Goal: Task Accomplishment & Management: Manage account settings

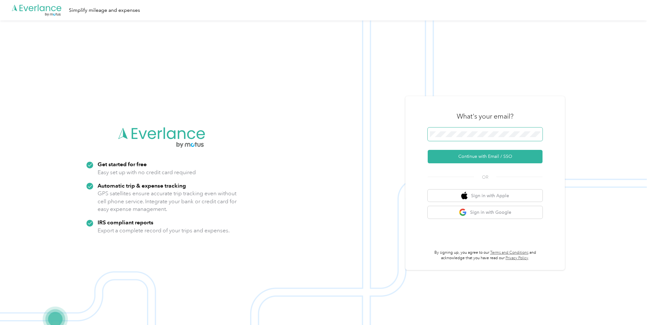
click at [452, 138] on span at bounding box center [485, 133] width 115 height 13
click at [476, 156] on button "Continue with Email / SSO" at bounding box center [485, 156] width 115 height 13
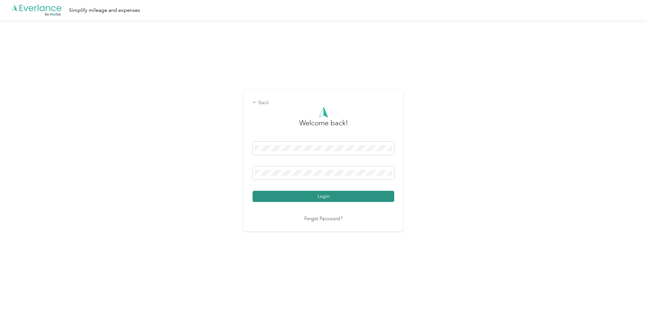
click at [294, 196] on button "Login" at bounding box center [324, 195] width 142 height 11
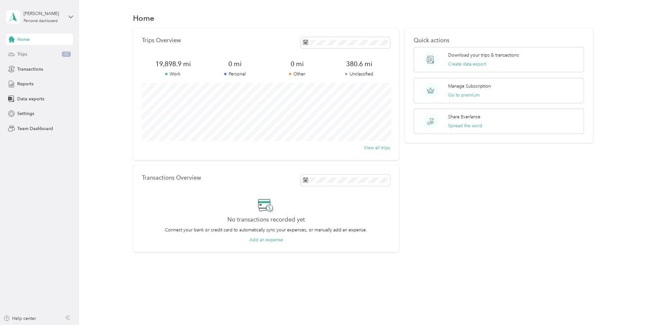
click at [32, 55] on div "Trips 32" at bounding box center [39, 54] width 67 height 11
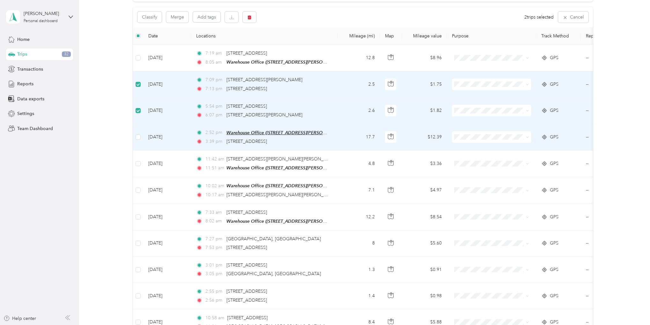
scroll to position [64, 0]
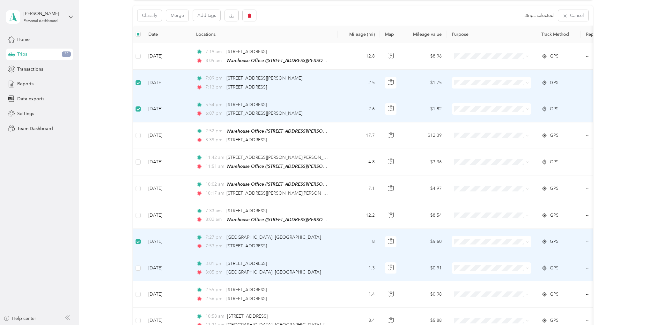
click at [135, 266] on td at bounding box center [138, 268] width 10 height 26
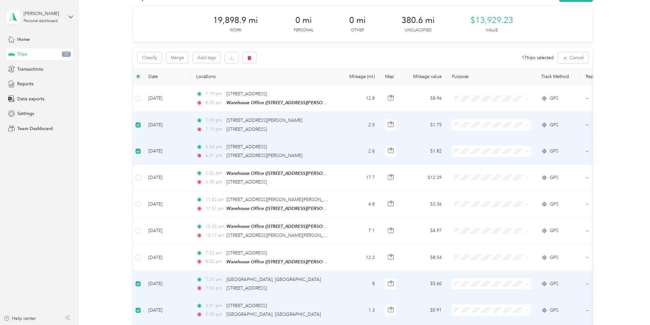
scroll to position [0, 0]
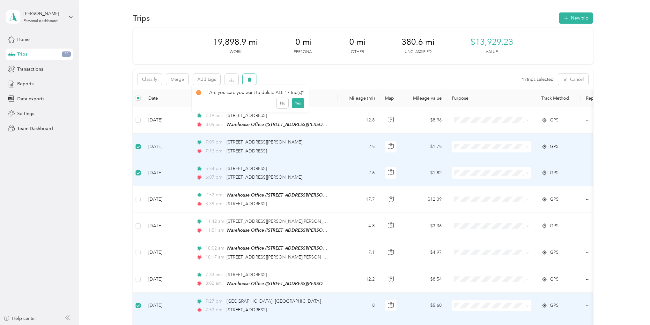
click at [249, 83] on button "button" at bounding box center [249, 79] width 13 height 11
click at [300, 108] on button "Yes" at bounding box center [298, 106] width 12 height 10
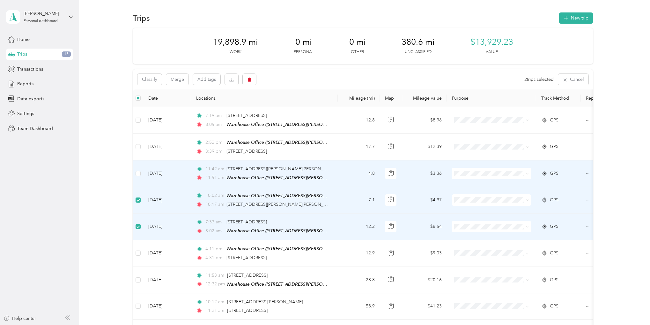
click at [135, 171] on td at bounding box center [138, 173] width 10 height 26
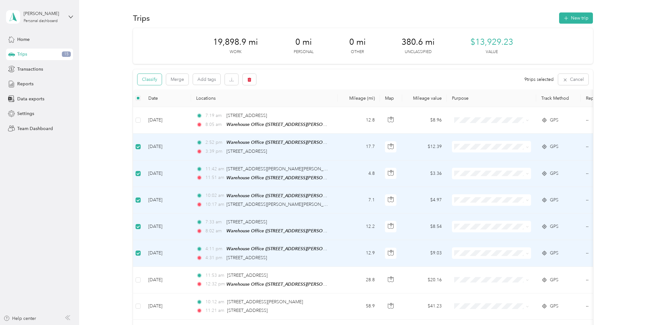
click at [147, 78] on button "Classify" at bounding box center [150, 79] width 24 height 11
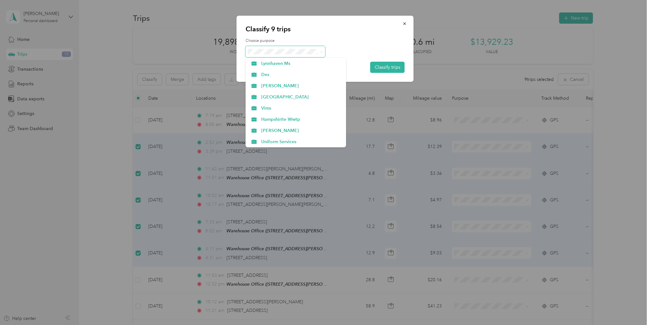
scroll to position [96, 0]
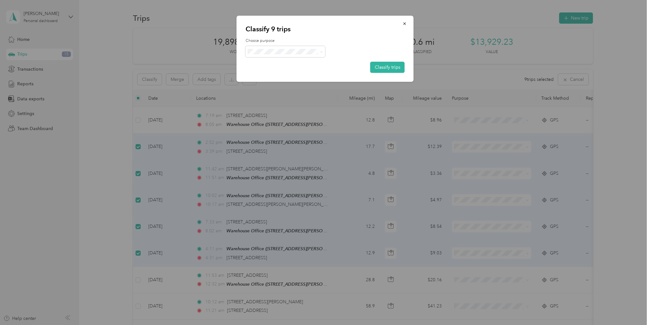
click at [270, 80] on li "Des" at bounding box center [296, 78] width 101 height 11
click at [382, 68] on button "Classify trips" at bounding box center [387, 67] width 34 height 11
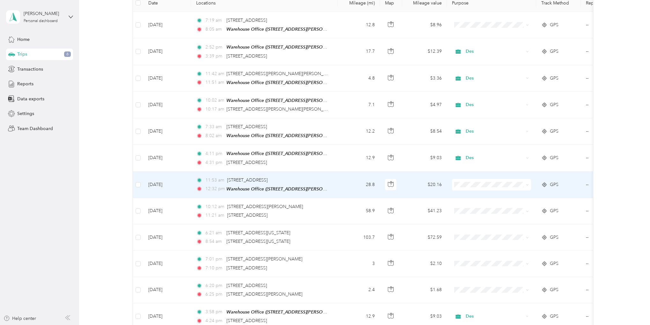
scroll to position [0, 0]
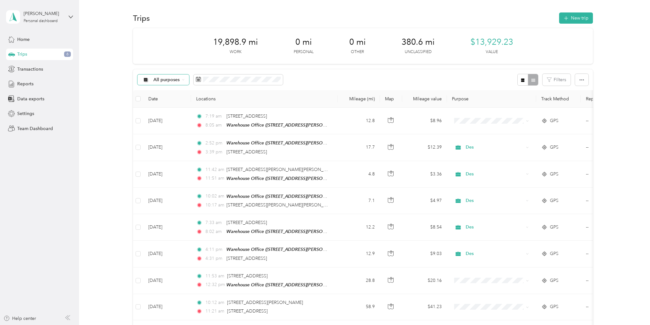
click at [175, 80] on span "All purposes" at bounding box center [166, 80] width 26 height 4
click at [163, 107] on ol "All purposes Unclassified Work Personal 224-160 UT Football 222-198 [GEOGRAPHIC…" at bounding box center [188, 127] width 101 height 89
click at [183, 79] on icon at bounding box center [184, 79] width 2 height 1
click at [167, 102] on span "Unclassified" at bounding box center [193, 102] width 80 height 7
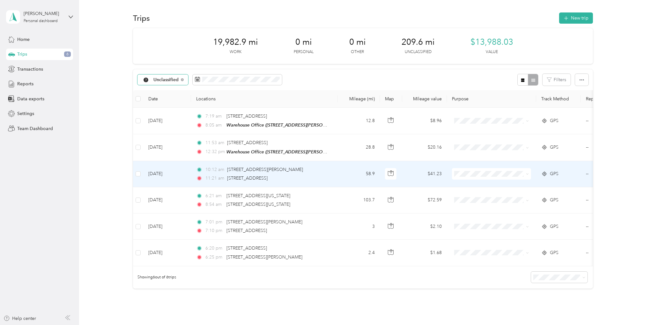
click at [141, 173] on td at bounding box center [138, 174] width 10 height 26
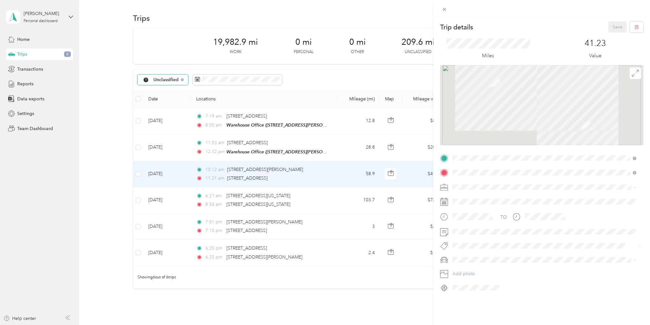
click at [138, 147] on div "Trip details Save This trip cannot be edited because it is either under review,…" at bounding box center [325, 162] width 650 height 325
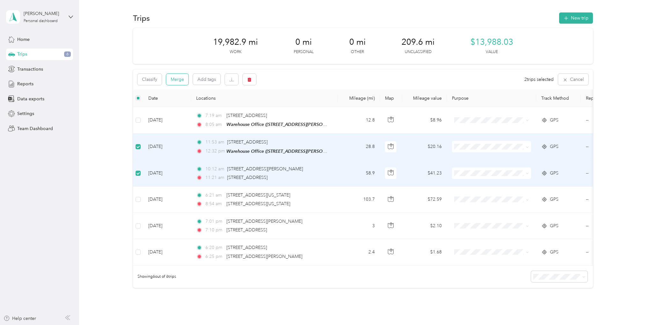
click at [176, 78] on button "Merge" at bounding box center [177, 79] width 22 height 11
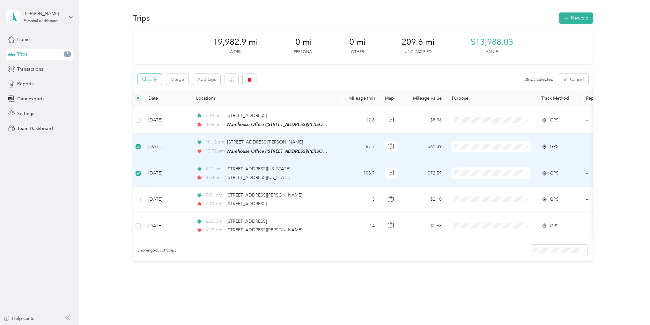
click at [143, 74] on button "Classify" at bounding box center [150, 79] width 24 height 11
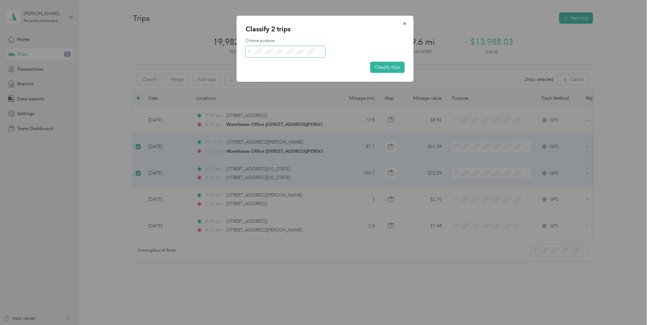
click at [319, 52] on span at bounding box center [320, 51] width 5 height 7
click at [324, 52] on span at bounding box center [286, 51] width 80 height 11
click at [321, 53] on span at bounding box center [321, 51] width 3 height 5
click at [321, 51] on icon at bounding box center [321, 51] width 3 height 3
click at [297, 130] on span "223-176 Suitland HS" at bounding box center [301, 128] width 80 height 7
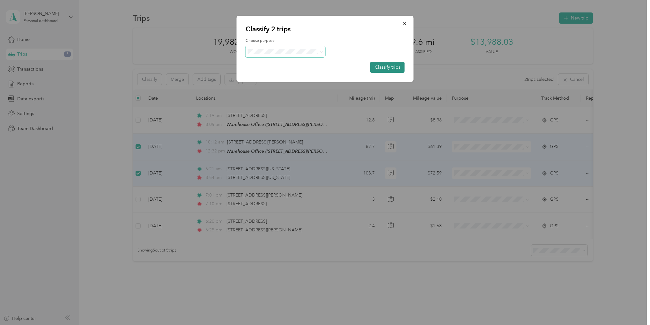
click at [381, 71] on button "Classify trips" at bounding box center [387, 67] width 34 height 11
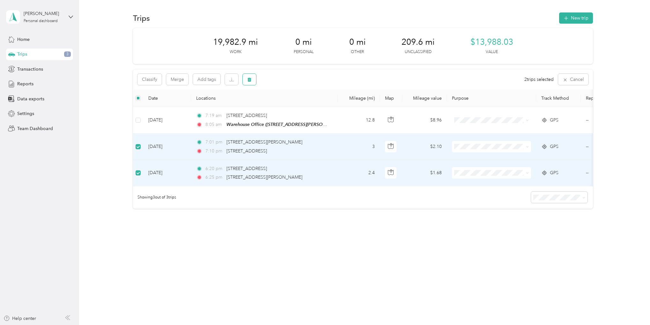
click at [250, 78] on icon "button" at bounding box center [249, 79] width 4 height 4
click at [293, 107] on button "Yes" at bounding box center [297, 106] width 12 height 10
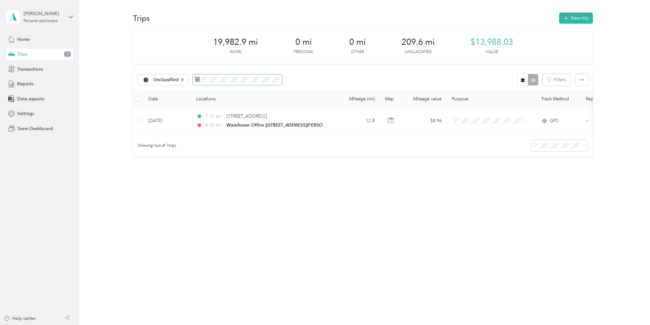
click at [198, 81] on icon at bounding box center [197, 79] width 5 height 5
click at [198, 79] on rect at bounding box center [198, 79] width 1 height 1
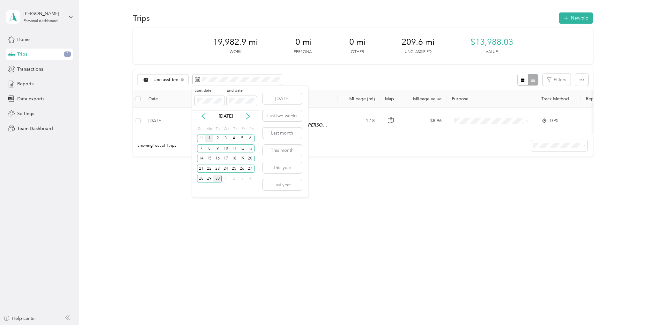
click at [208, 138] on div "1" at bounding box center [209, 138] width 8 height 8
click at [211, 116] on div "[DATE]" at bounding box center [225, 116] width 67 height 7
click at [217, 177] on div "30" at bounding box center [217, 179] width 8 height 8
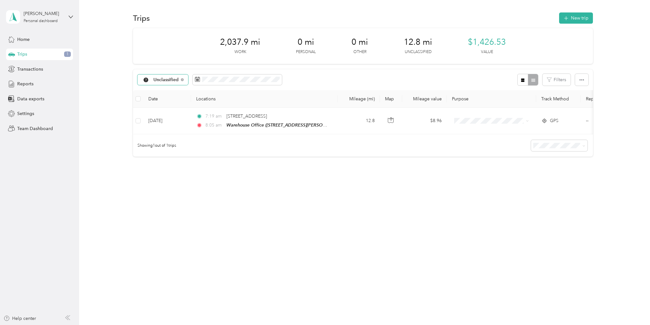
click at [157, 79] on span "Unclassified" at bounding box center [166, 80] width 26 height 4
click at [157, 115] on li "Work" at bounding box center [188, 113] width 101 height 11
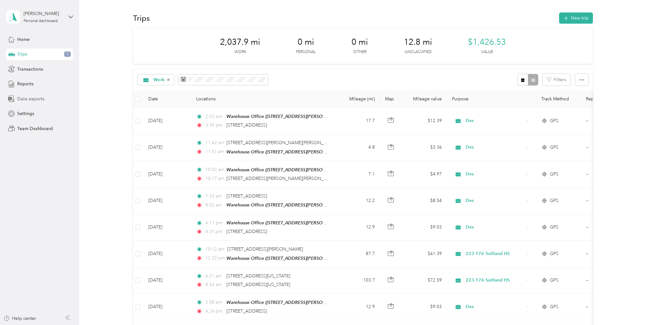
click at [32, 99] on span "Data exports" at bounding box center [30, 98] width 27 height 7
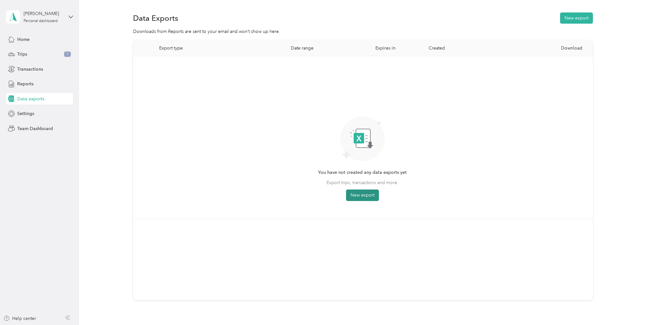
click at [357, 197] on button "New export" at bounding box center [362, 194] width 33 height 11
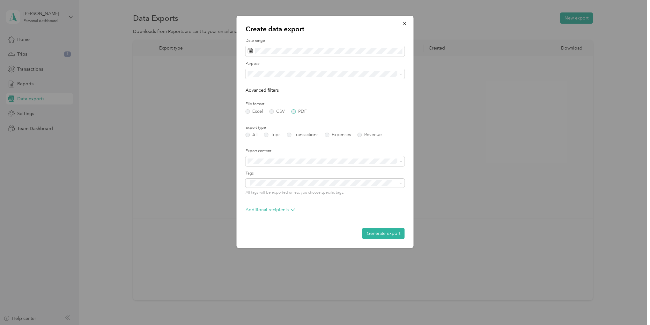
click at [295, 110] on label "PDF" at bounding box center [299, 111] width 15 height 4
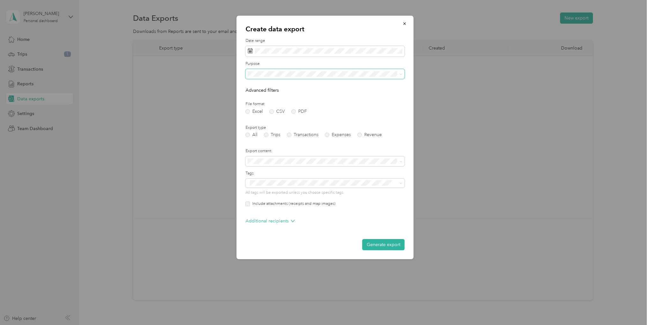
click at [287, 71] on span at bounding box center [325, 74] width 159 height 10
click at [252, 99] on li "Work" at bounding box center [325, 96] width 159 height 11
click at [293, 56] on span at bounding box center [325, 51] width 159 height 11
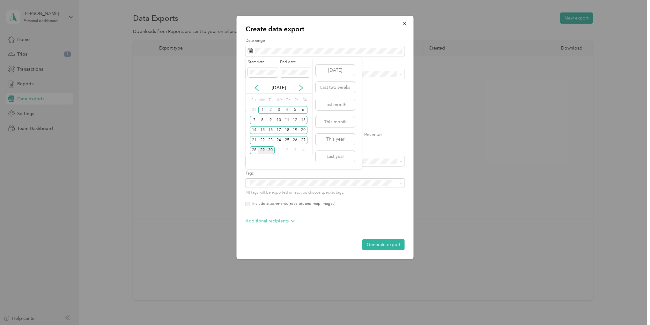
click at [263, 151] on div "29" at bounding box center [262, 150] width 8 height 8
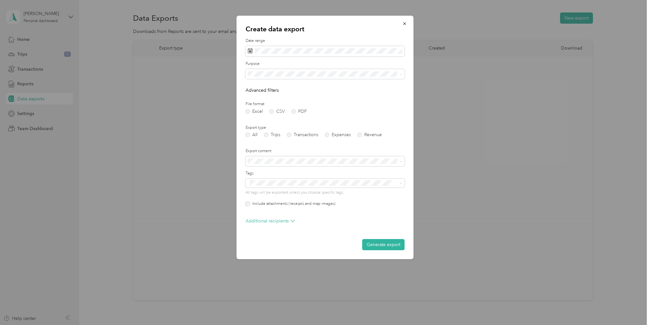
click at [380, 103] on label "File format" at bounding box center [325, 104] width 159 height 6
click at [269, 136] on label "Trips" at bounding box center [272, 134] width 16 height 4
click at [369, 244] on button "Generate export" at bounding box center [383, 244] width 42 height 11
